Goal: Navigation & Orientation: Find specific page/section

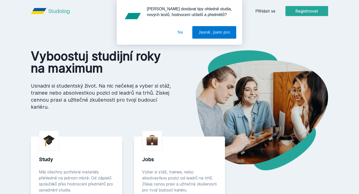
click at [180, 33] on button "Ne" at bounding box center [180, 32] width 18 height 13
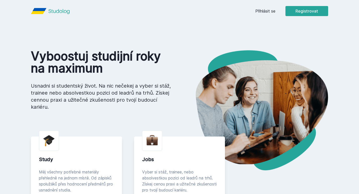
click at [268, 13] on link "Přihlásit se" at bounding box center [265, 11] width 20 height 6
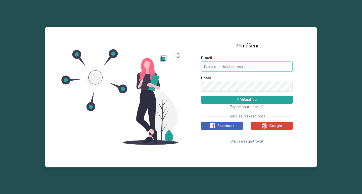
click at [231, 65] on input "E-mail" at bounding box center [246, 67] width 91 height 10
click at [256, 65] on input "E-mail" at bounding box center [246, 67] width 91 height 10
type input "olenaveres98@gmail.com"
click at [324, 71] on div "Přihlášení E-mail olenaveres98@gmail.com Heslo Přihlásit se Zapomenuté heslo? n…" at bounding box center [181, 97] width 362 height 194
click at [326, 100] on div "Přihlášení E-mail olenaveres98@gmail.com Heslo Přihlásit se Zapomenuté heslo? n…" at bounding box center [181, 97] width 362 height 194
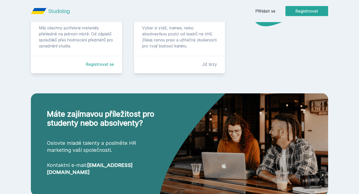
scroll to position [144, 0]
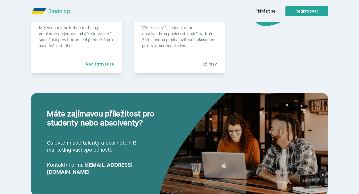
click at [84, 38] on div "Měj všechny potřebné materiály přehledně na jednom místě. Od zápisků spolužáků …" at bounding box center [76, 37] width 75 height 24
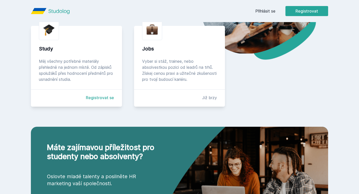
scroll to position [110, 0]
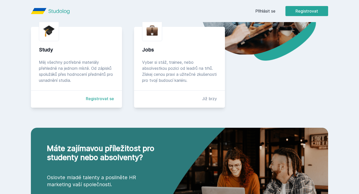
click at [49, 31] on img at bounding box center [49, 31] width 12 height 12
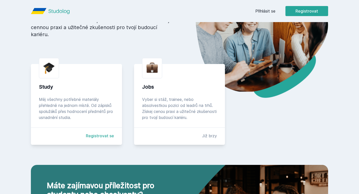
scroll to position [72, 0]
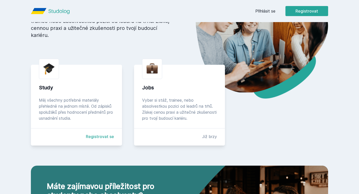
click at [82, 113] on div "Měj všechny potřebné materiály přehledně na jednom místě. Od zápisků spolužáků …" at bounding box center [76, 109] width 75 height 24
click at [97, 113] on div "Měj všechny potřebné materiály přehledně na jednom místě. Od zápisků spolužáků …" at bounding box center [76, 109] width 75 height 24
click at [49, 76] on div at bounding box center [49, 69] width 20 height 20
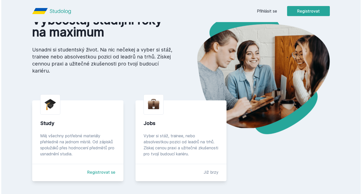
scroll to position [0, 0]
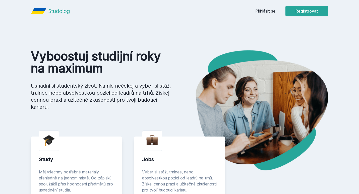
click at [307, 12] on button "Registrovat" at bounding box center [306, 11] width 43 height 10
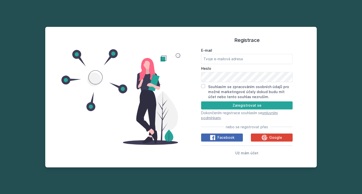
click at [322, 114] on div "Registrace E-mail Heslo Souhlasím se zpracováním osobních údajů pro možné marke…" at bounding box center [181, 97] width 362 height 194
click at [244, 154] on span "Už mám účet" at bounding box center [246, 153] width 23 height 4
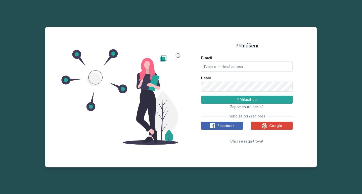
click at [262, 126] on icon at bounding box center [264, 126] width 6 height 6
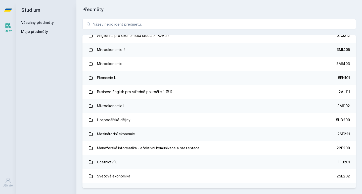
scroll to position [72, 0]
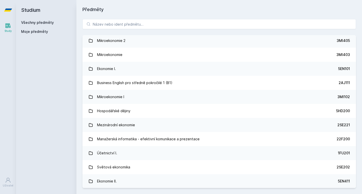
click at [109, 153] on div "Účetnictví I." at bounding box center [107, 153] width 20 height 10
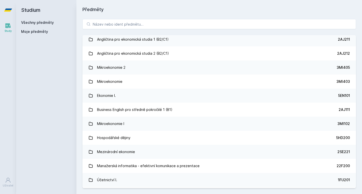
scroll to position [45, 0]
click at [103, 178] on div "Účetnictví I." at bounding box center [107, 180] width 20 height 10
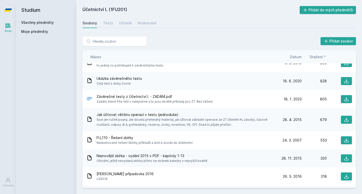
scroll to position [94, 0]
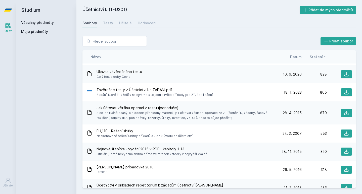
click at [344, 132] on icon at bounding box center [345, 133] width 5 height 5
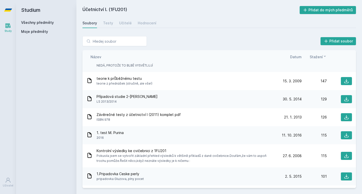
scroll to position [343, 0]
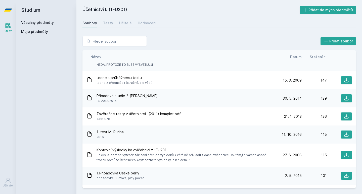
click at [292, 55] on span "Datum" at bounding box center [296, 56] width 12 height 5
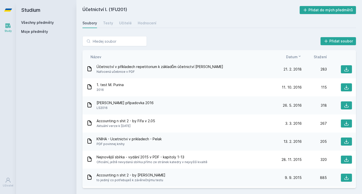
scroll to position [99, 0]
